Goal: Find specific page/section: Find specific page/section

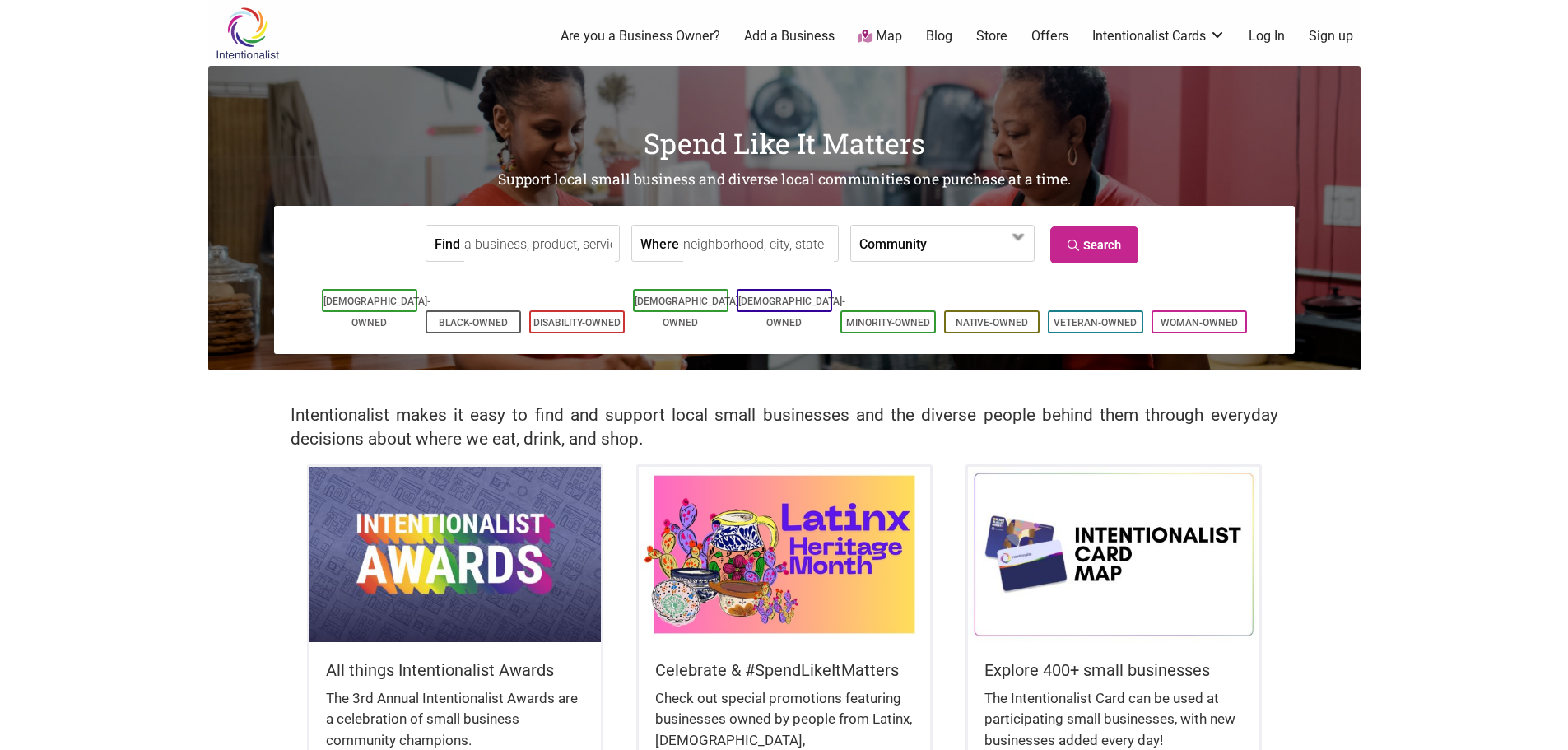
click at [729, 248] on input "Where" at bounding box center [759, 244] width 151 height 37
type input "[GEOGRAPHIC_DATA], mi"
click at [1123, 232] on link "Search" at bounding box center [1094, 245] width 88 height 37
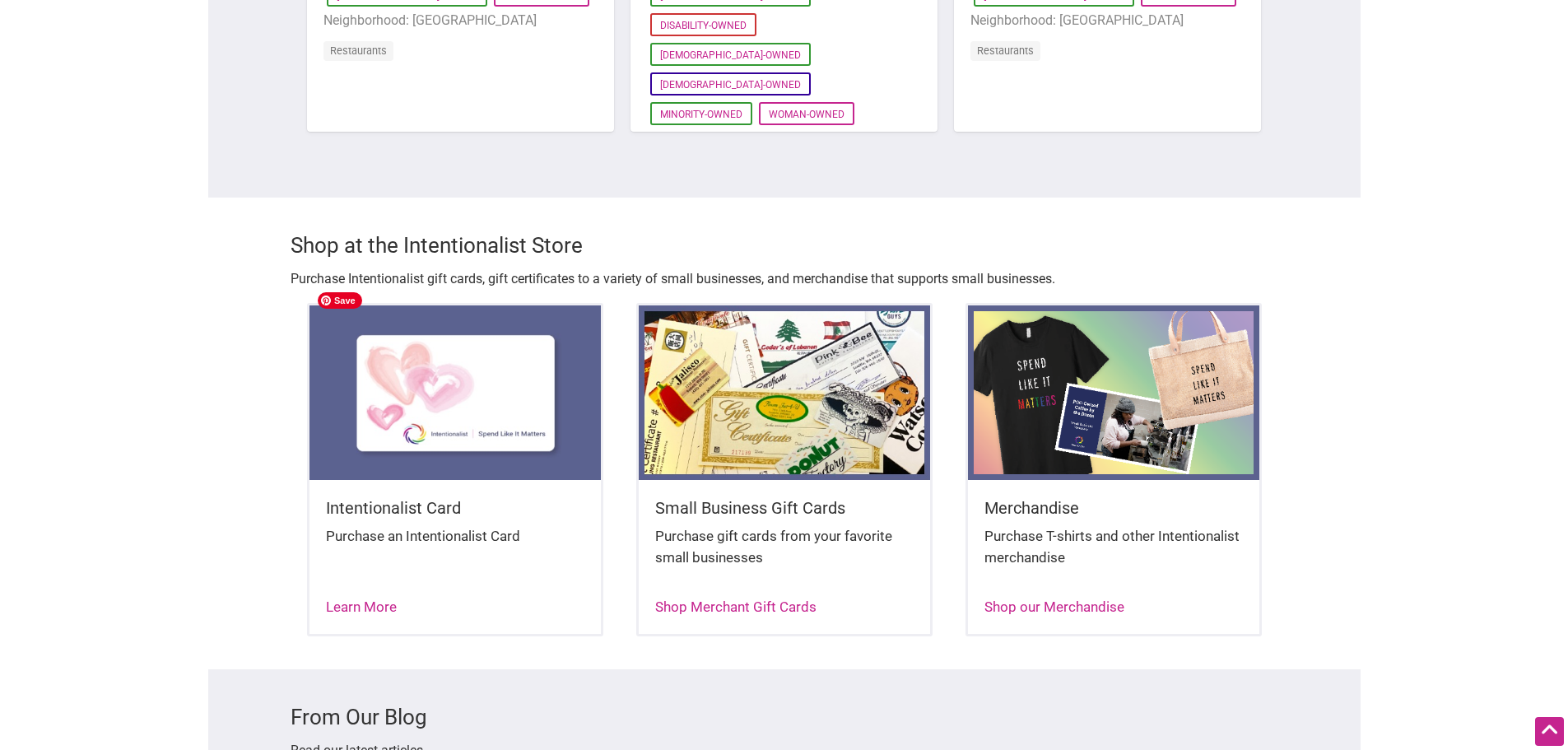
scroll to position [1647, 0]
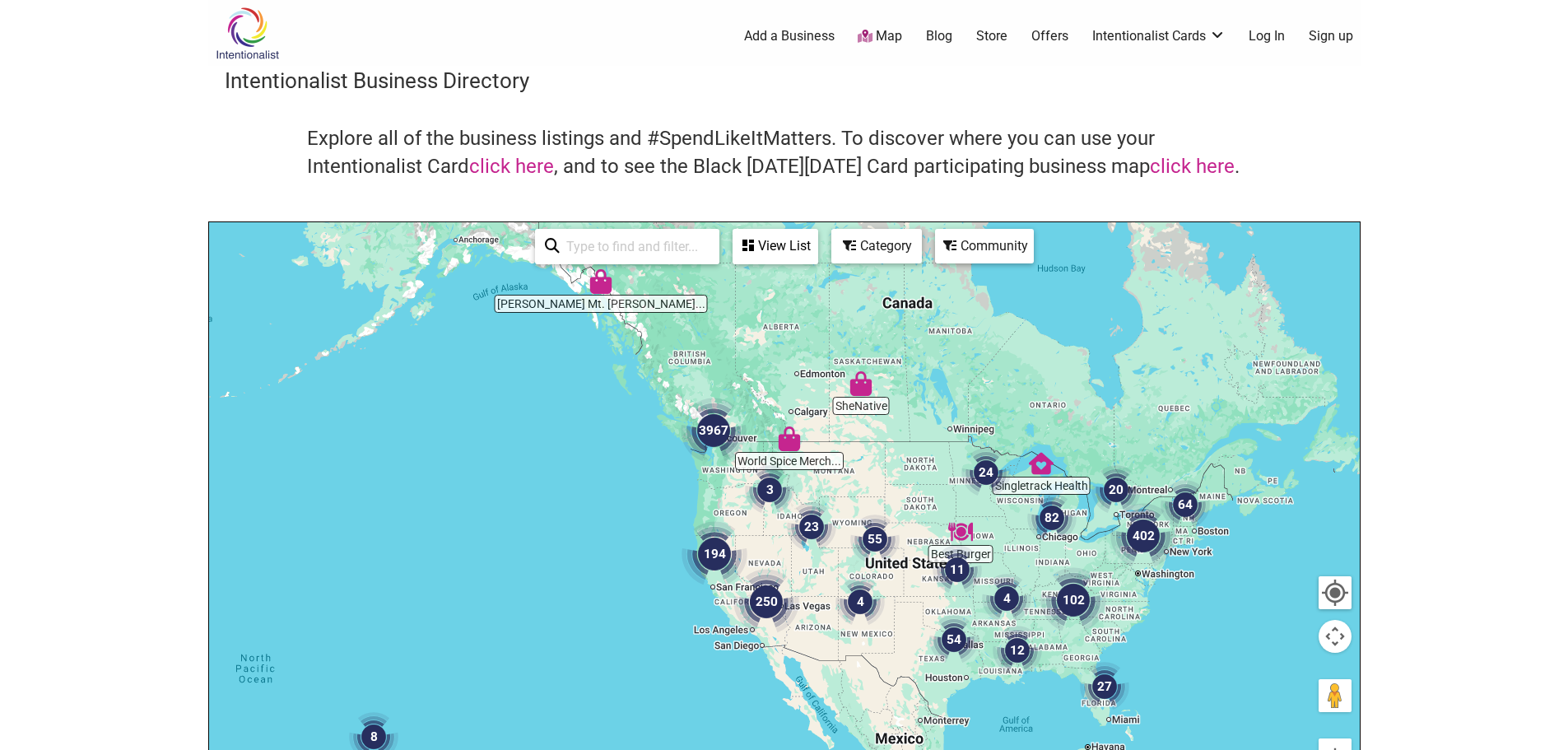
click at [1060, 522] on img "82" at bounding box center [1052, 518] width 50 height 50
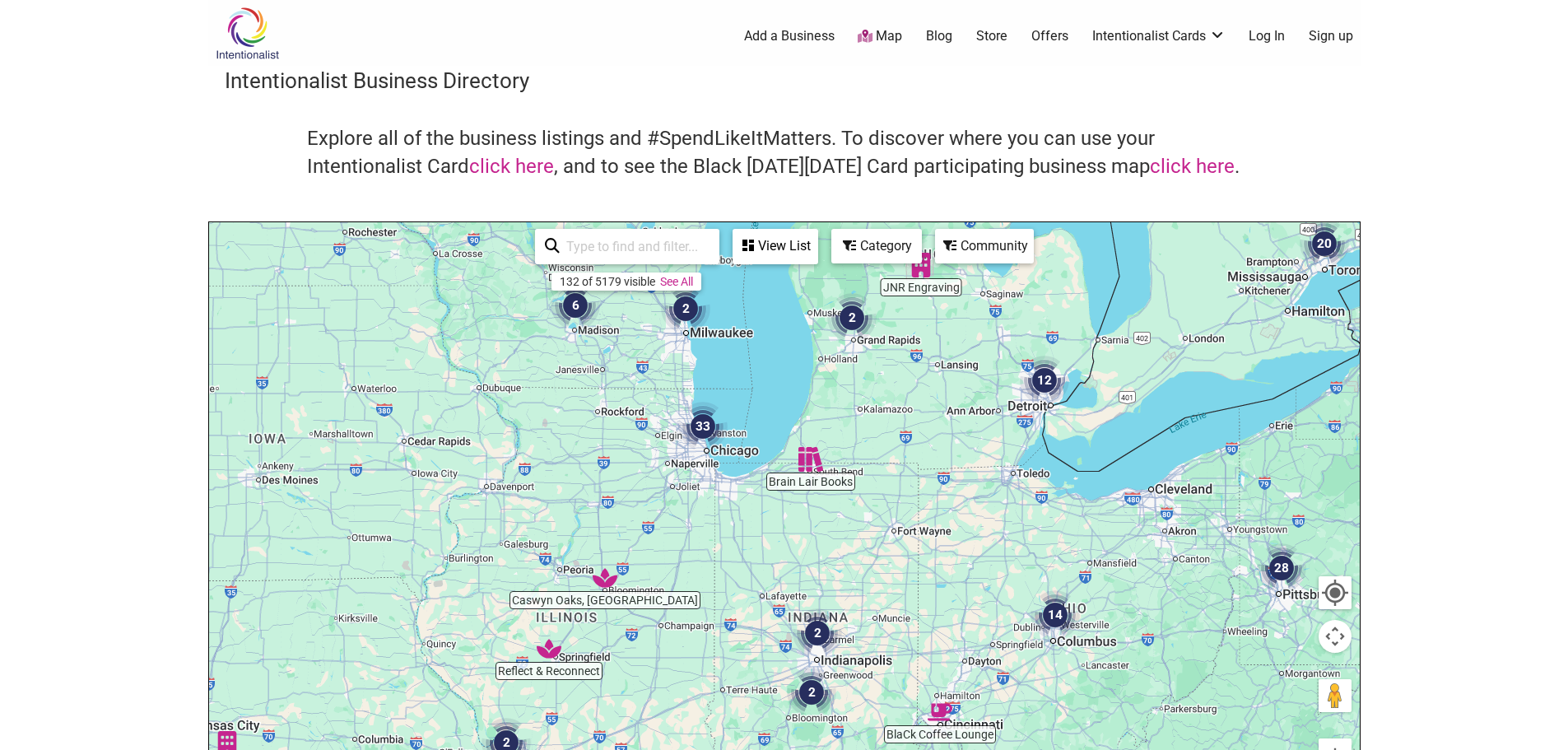
click at [1041, 395] on img "12" at bounding box center [1044, 381] width 50 height 50
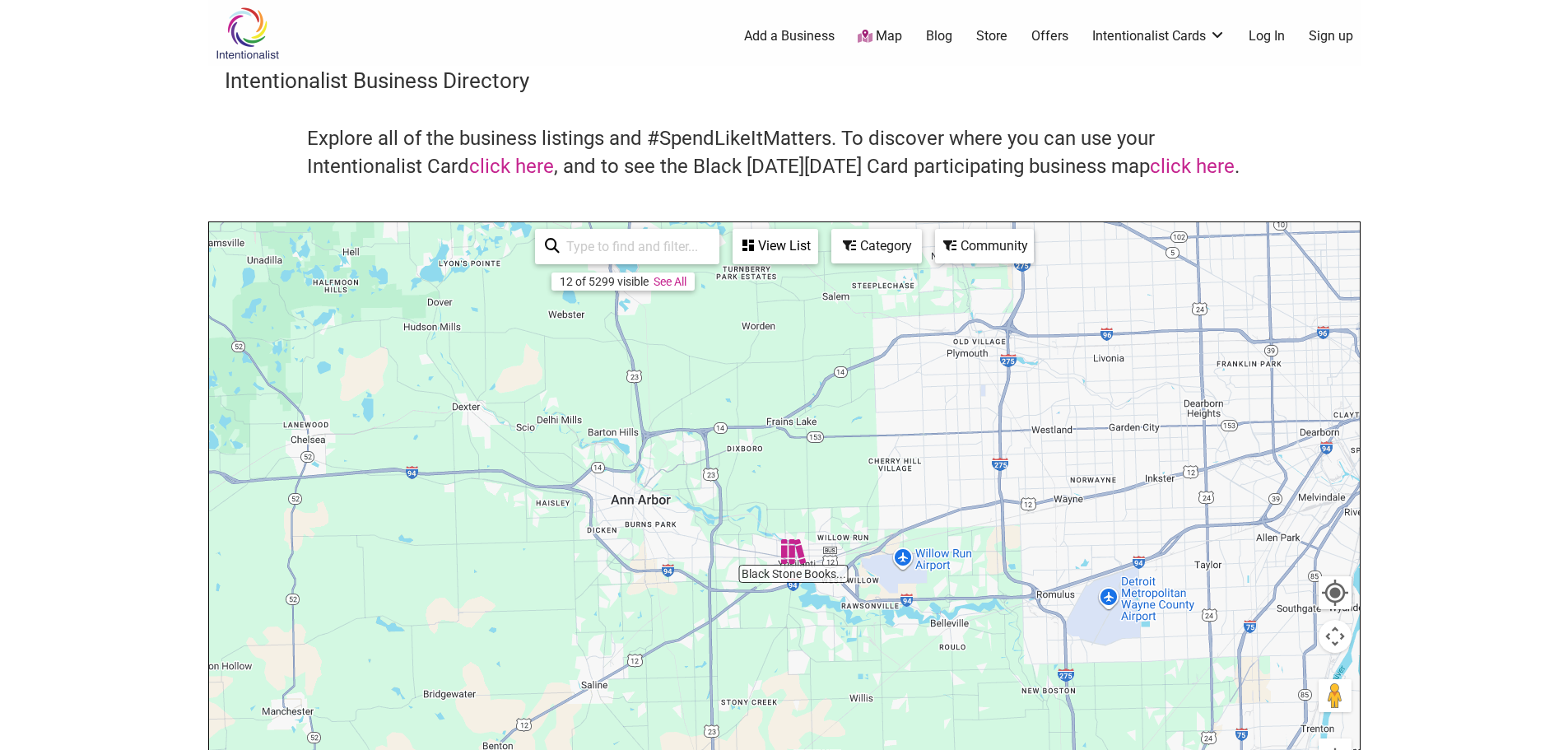
drag, startPoint x: 765, startPoint y: 636, endPoint x: 1116, endPoint y: 440, distance: 402.0
click at [1116, 440] on div "To navigate, press the arrow keys." at bounding box center [784, 543] width 1151 height 641
click at [784, 238] on div "View List" at bounding box center [774, 247] width 82 height 31
